Goal: Navigation & Orientation: Find specific page/section

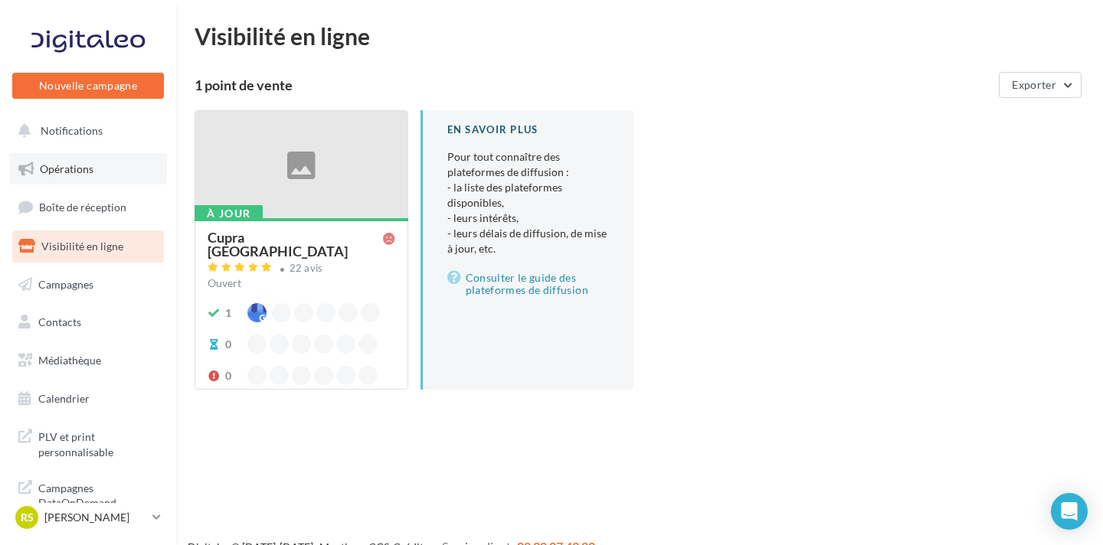
click at [114, 170] on link "Opérations" at bounding box center [88, 169] width 158 height 32
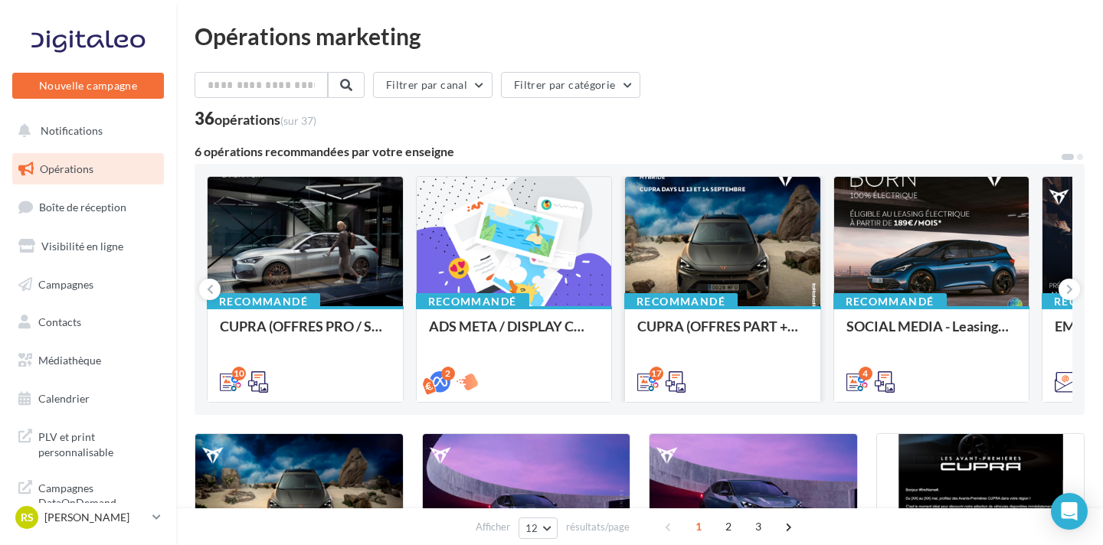
click at [655, 246] on div at bounding box center [722, 242] width 195 height 131
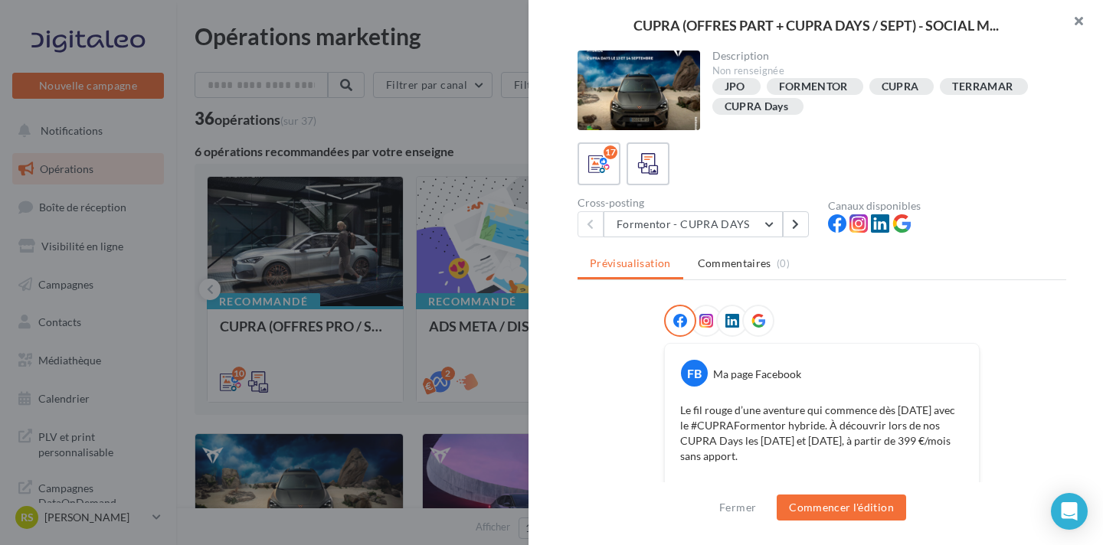
click at [1077, 17] on button "button" at bounding box center [1071, 23] width 61 height 46
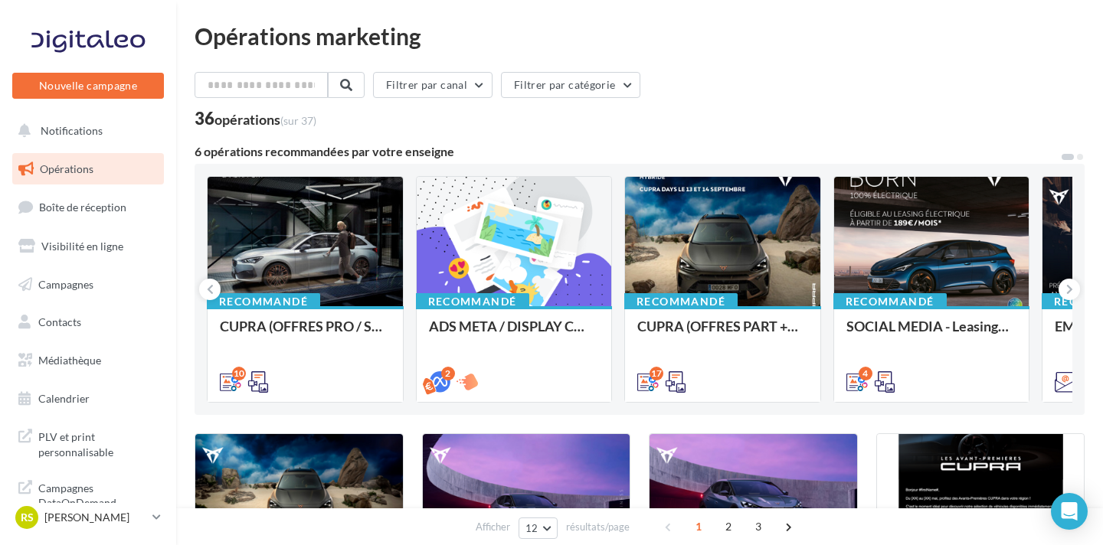
click at [664, 110] on div "36 opérations (sur 37)" at bounding box center [640, 120] width 890 height 20
drag, startPoint x: 189, startPoint y: 8, endPoint x: 650, endPoint y: 126, distance: 475.6
click at [659, 124] on div "36 opérations (sur 37)" at bounding box center [640, 120] width 890 height 20
click at [130, 527] on div "RS Romain SIGAUD cupra_haguenau" at bounding box center [80, 517] width 131 height 23
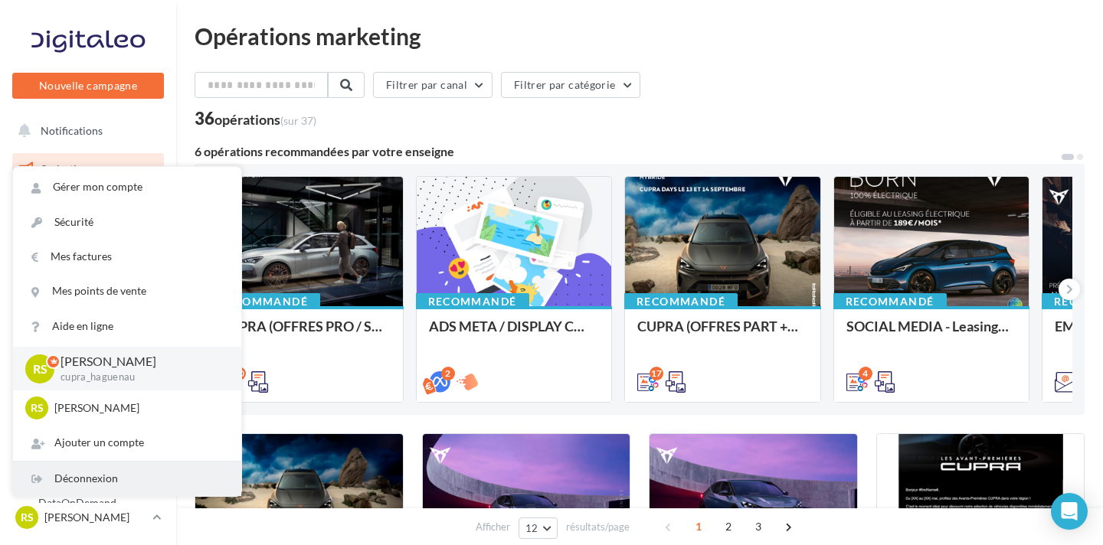
click at [125, 476] on div "Déconnexion" at bounding box center [127, 479] width 228 height 34
